Goal: Navigation & Orientation: Find specific page/section

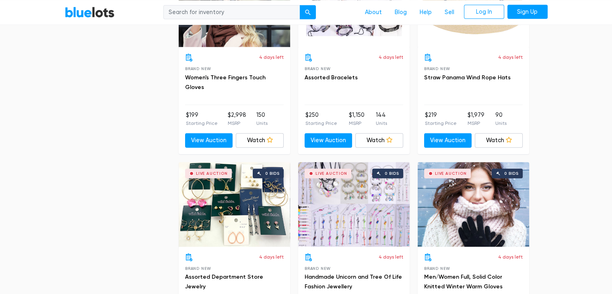
scroll to position [3547, 0]
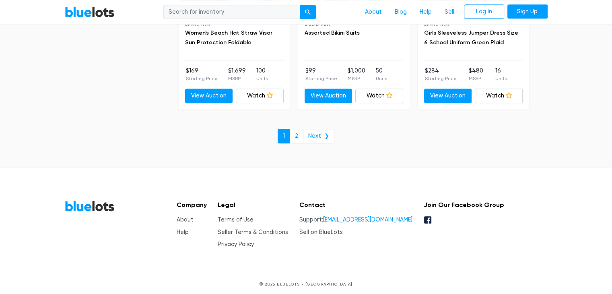
click at [344, 216] on link "[EMAIL_ADDRESS][DOMAIN_NAME]" at bounding box center [367, 219] width 89 height 7
drag, startPoint x: 343, startPoint y: 209, endPoint x: 406, endPoint y: 214, distance: 63.4
click at [406, 214] on div "Company About Help Legal Terms of Use Seller Terms & Conditions Privacy Policy …" at bounding box center [337, 224] width 334 height 49
copy li "[EMAIL_ADDRESS][DOMAIN_NAME]"
click at [185, 216] on link "About" at bounding box center [185, 219] width 17 height 7
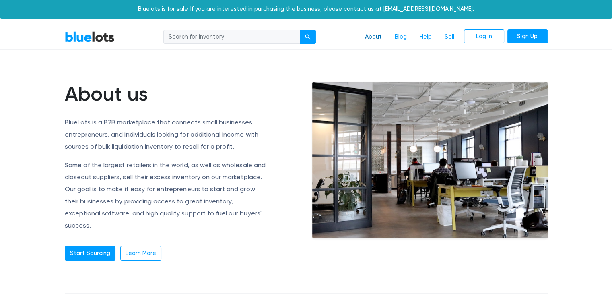
click at [372, 37] on link "About" at bounding box center [373, 36] width 30 height 15
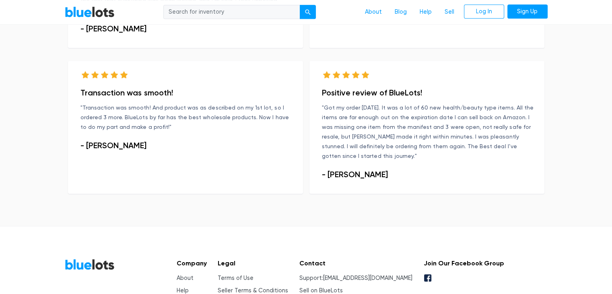
scroll to position [608, 0]
